Goal: Transaction & Acquisition: Download file/media

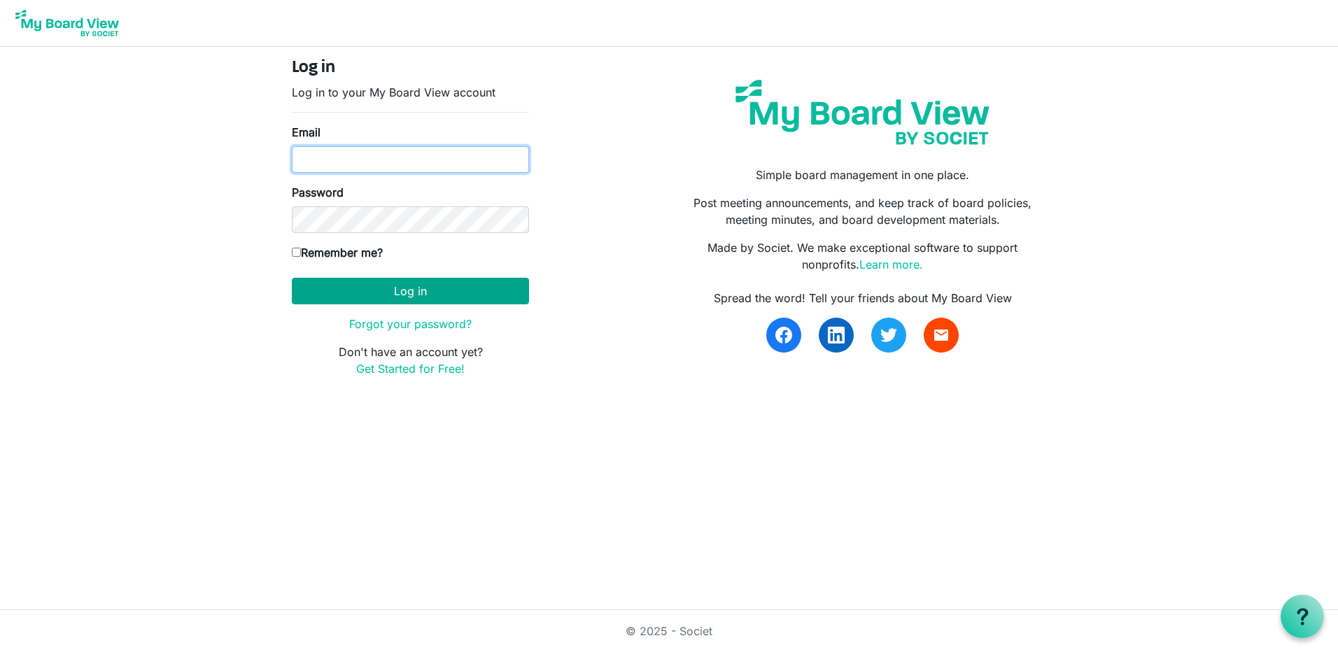
type input "spencers@canopycu.com"
click at [436, 293] on button "Log in" at bounding box center [410, 291] width 237 height 27
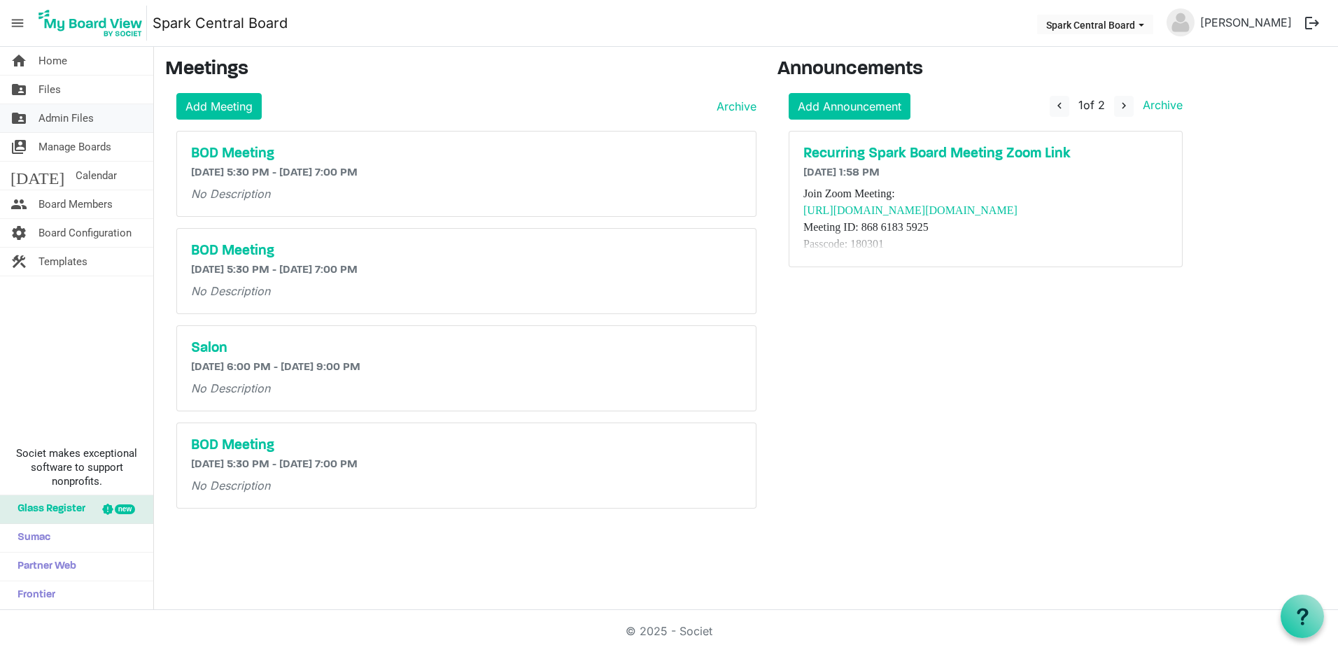
click at [66, 126] on span "Admin Files" at bounding box center [65, 118] width 55 height 28
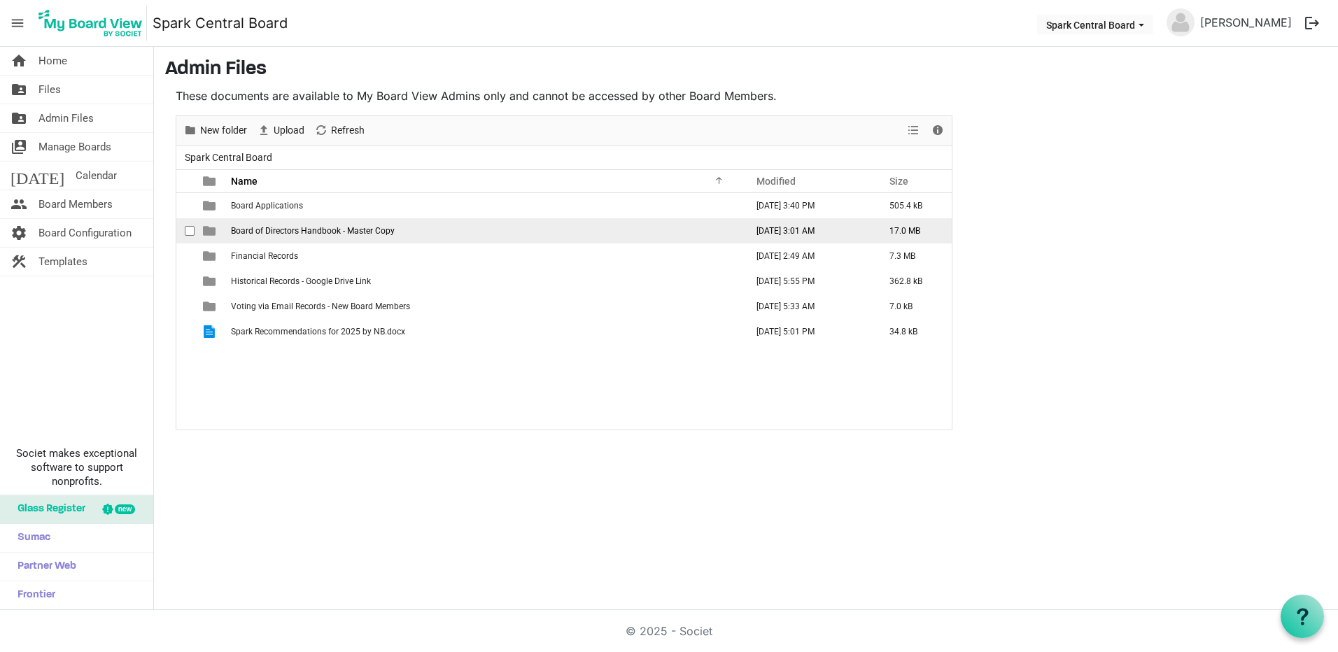
click at [307, 227] on span "Board of Directors Handbook - Master Copy" at bounding box center [313, 231] width 164 height 10
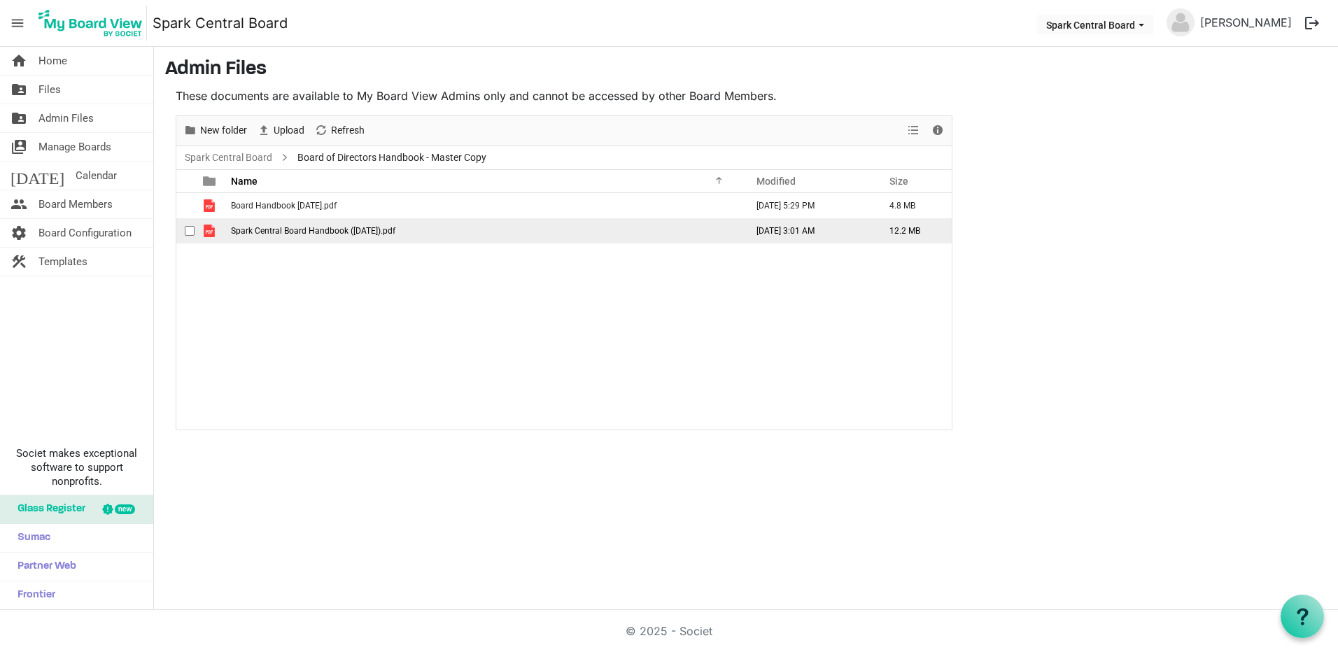
click at [318, 226] on span "Spark Central Board Handbook ([DATE]).pdf" at bounding box center [313, 231] width 164 height 10
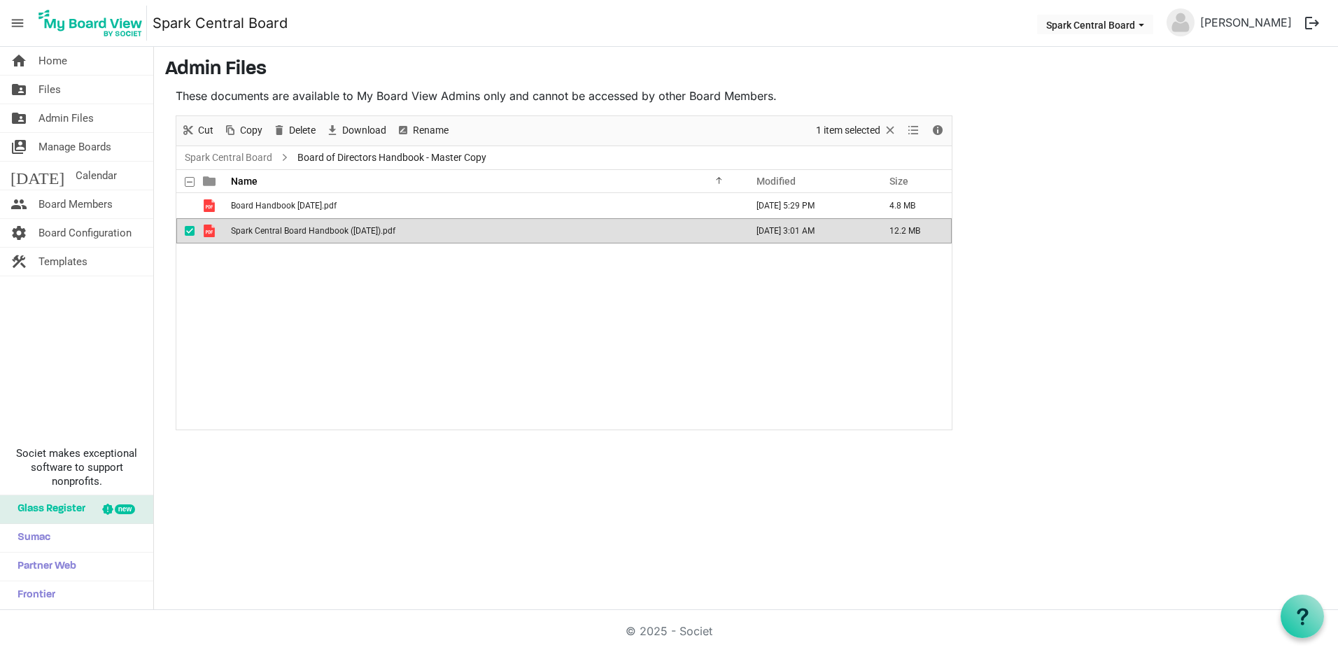
click at [318, 226] on span "Spark Central Board Handbook ([DATE]).pdf" at bounding box center [313, 231] width 164 height 10
